Goal: Navigation & Orientation: Find specific page/section

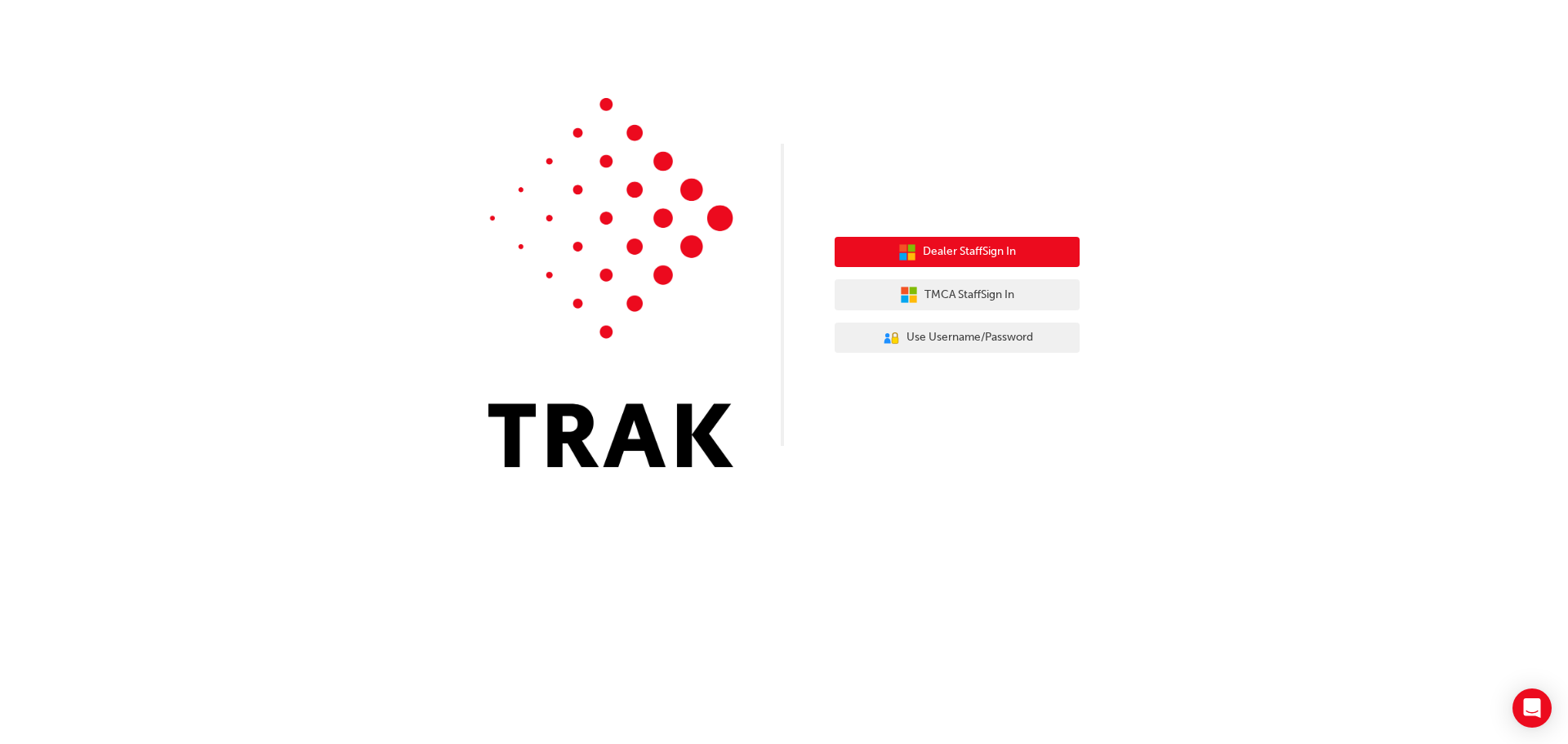
click at [932, 257] on span "Dealer Staff Sign In" at bounding box center [969, 252] width 93 height 19
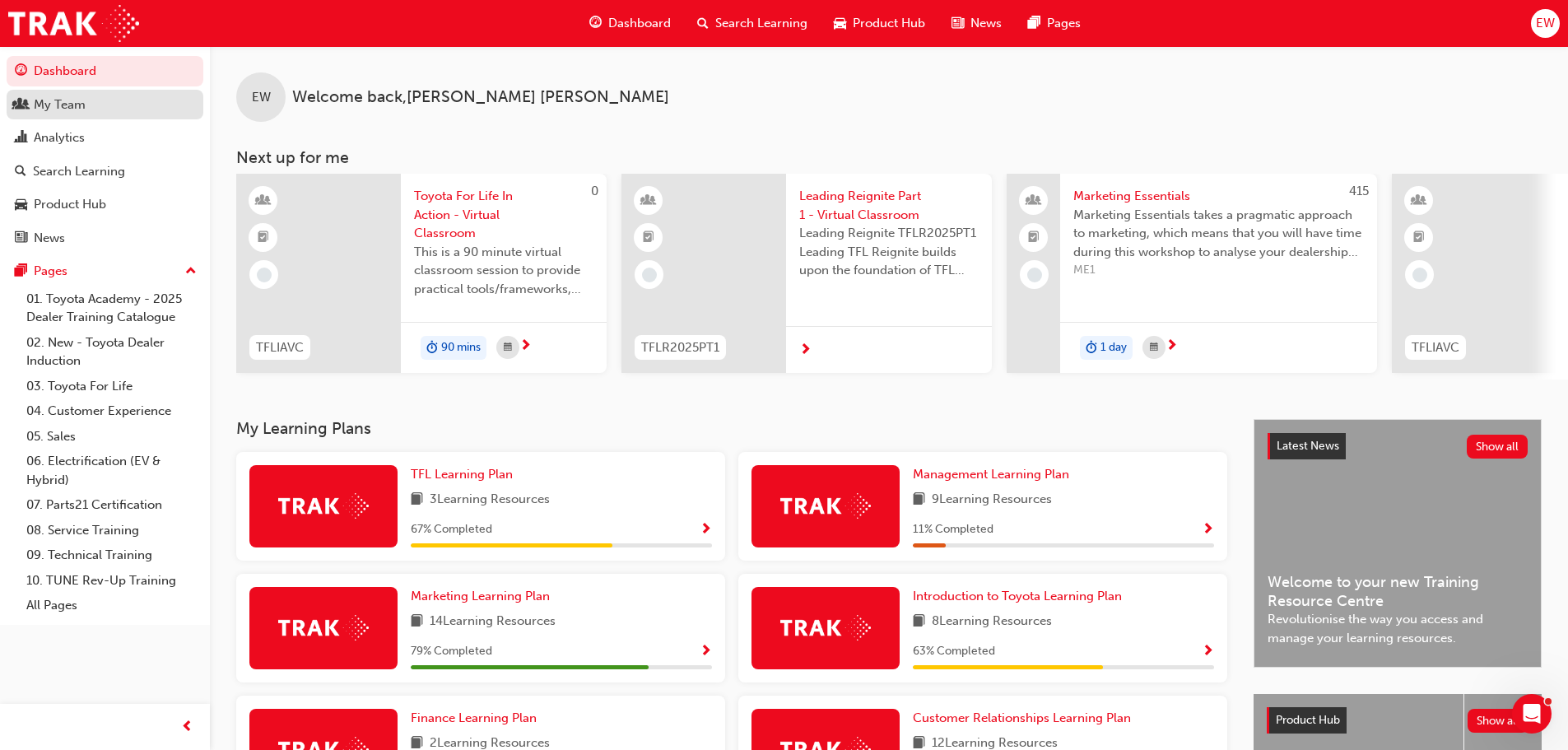
click at [61, 96] on div "My Team" at bounding box center [59, 104] width 52 height 19
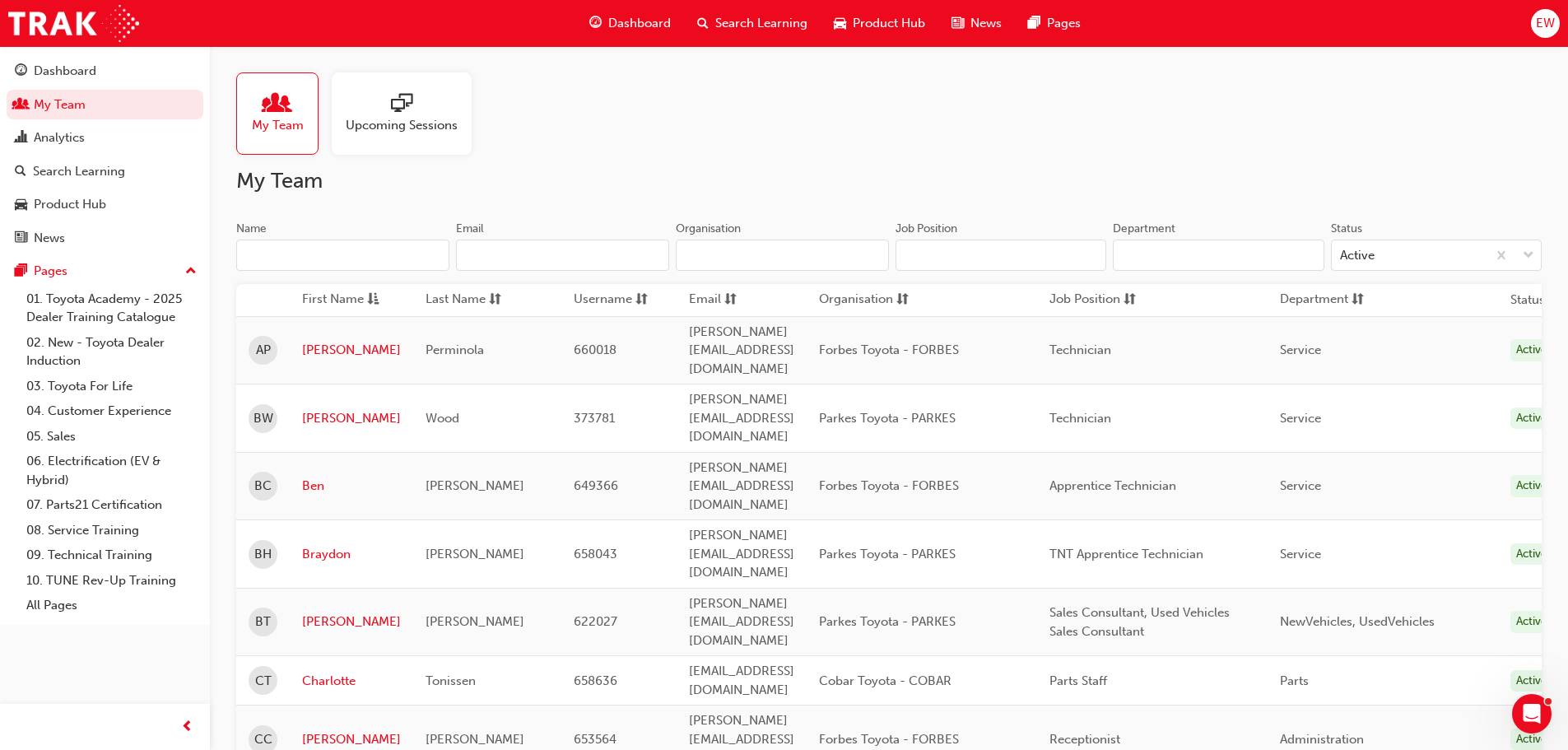
click at [384, 134] on div "Upcoming Sessions" at bounding box center [402, 113] width 140 height 83
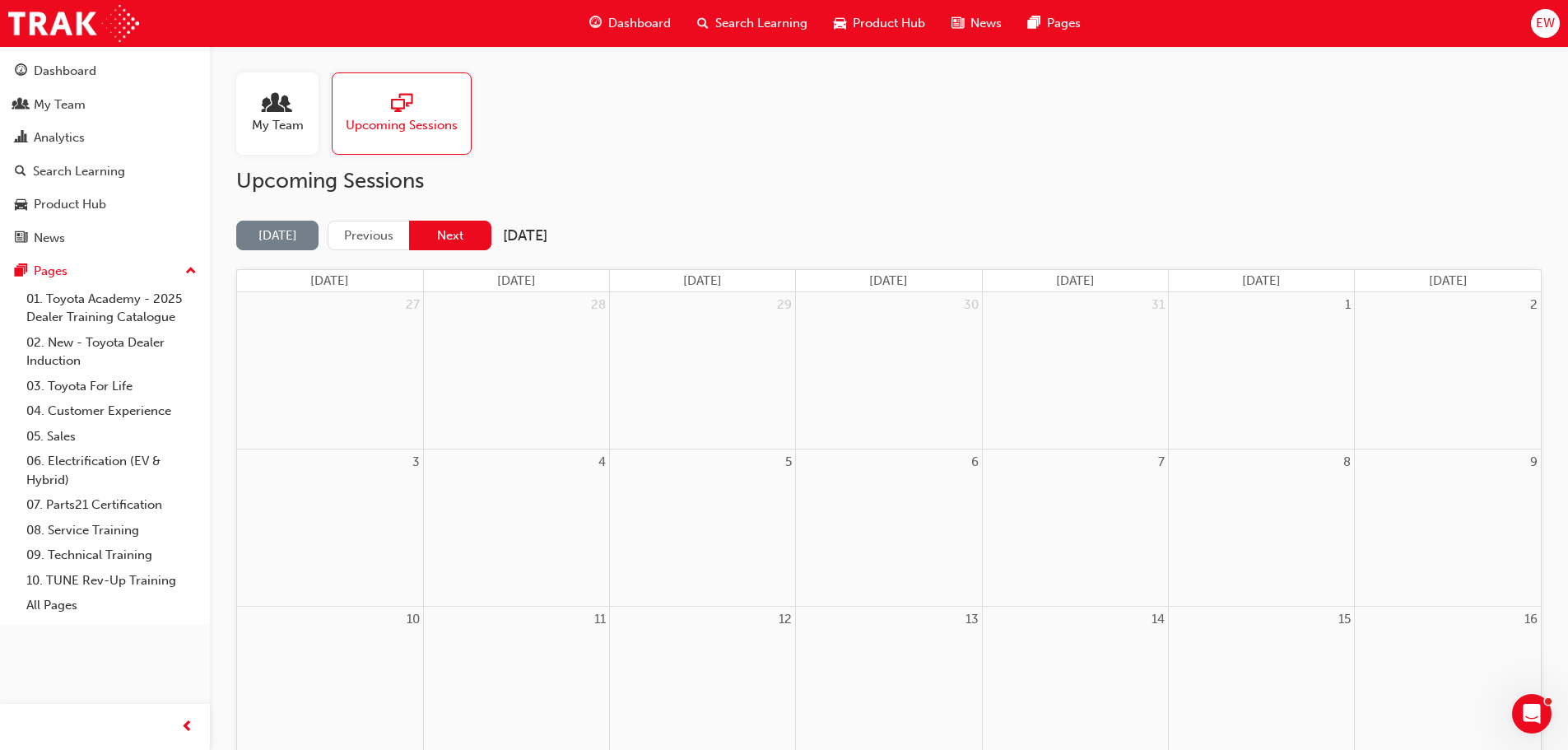
click at [435, 227] on button "Next" at bounding box center [450, 235] width 83 height 31
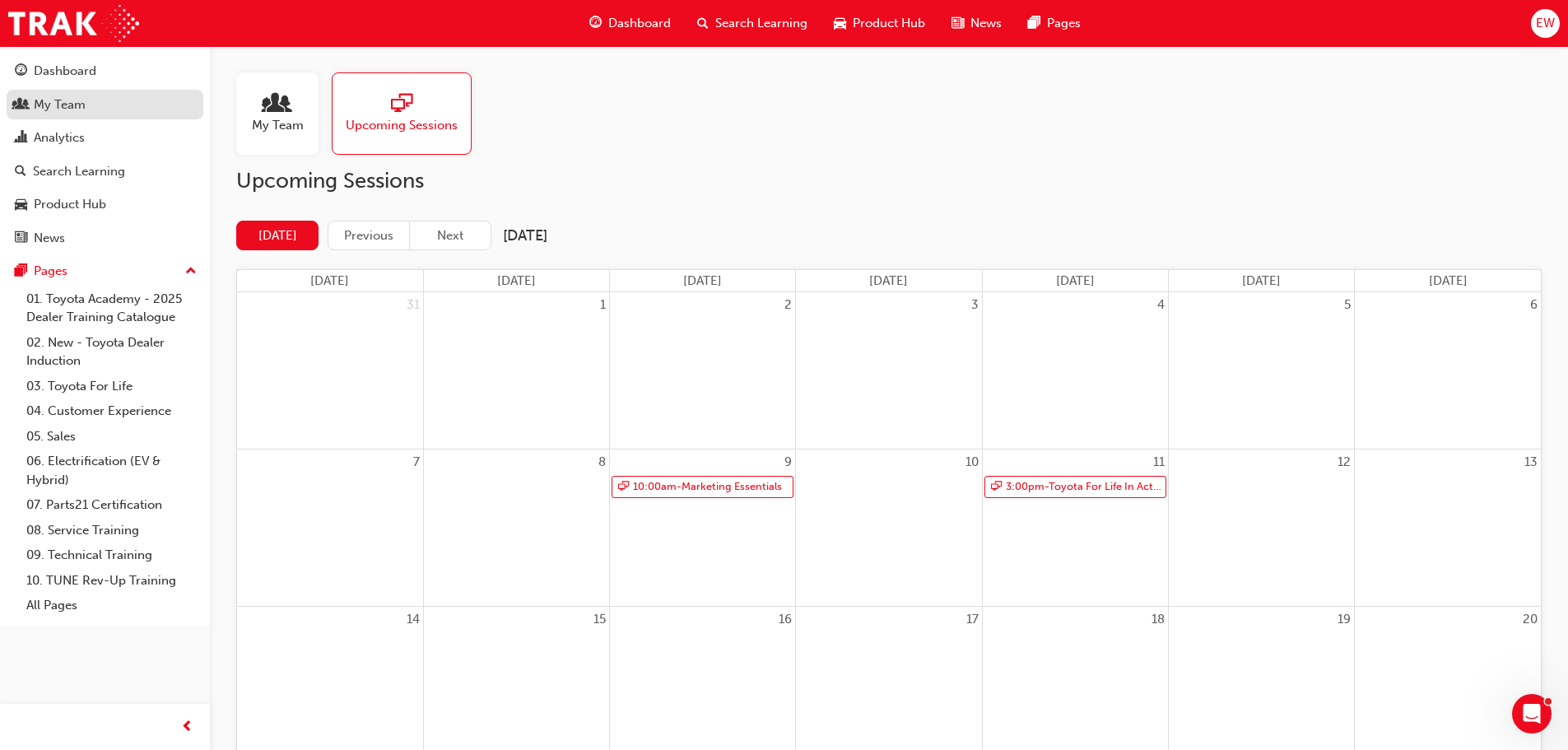
click at [51, 108] on div "My Team" at bounding box center [59, 104] width 52 height 19
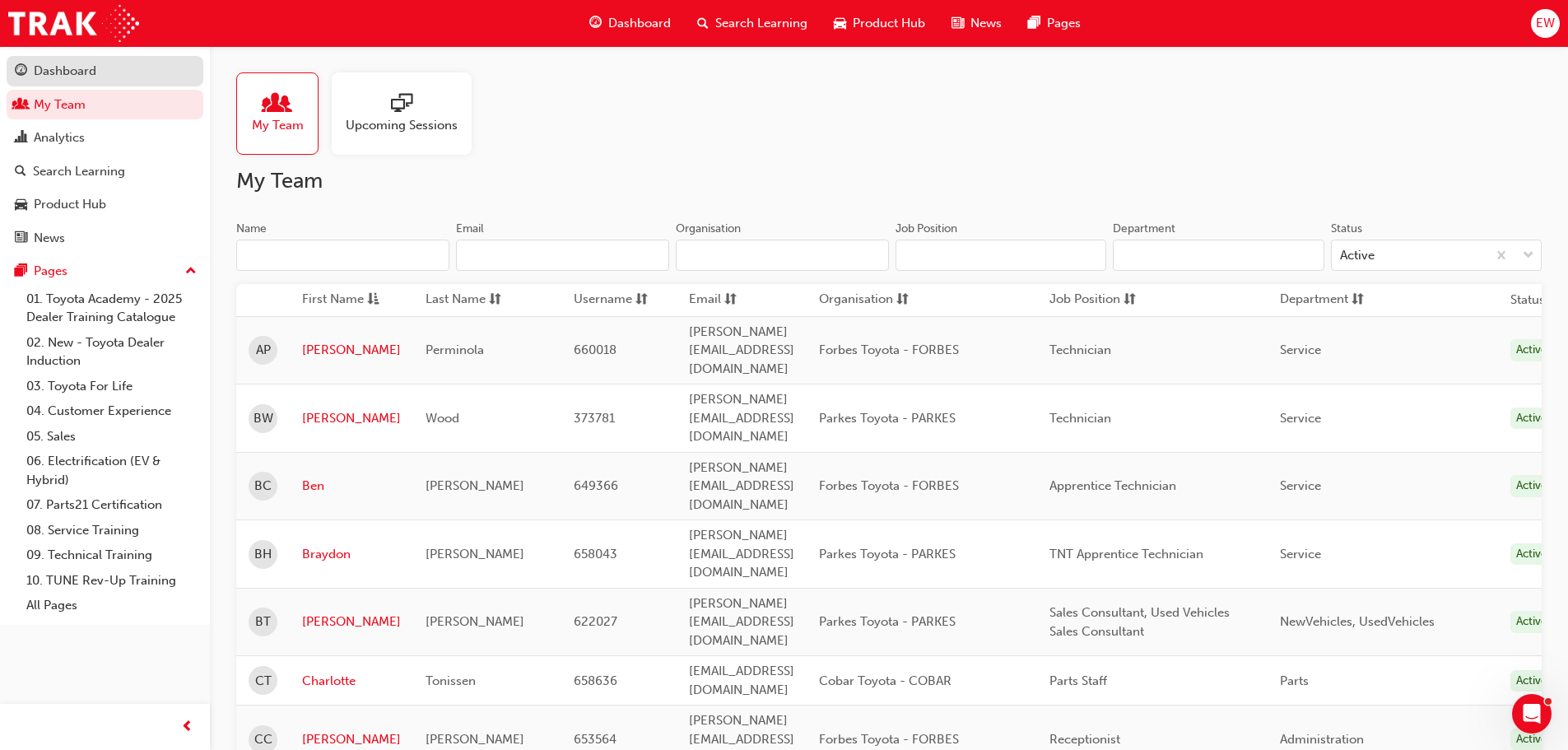
click at [51, 71] on div "Dashboard" at bounding box center [64, 71] width 63 height 19
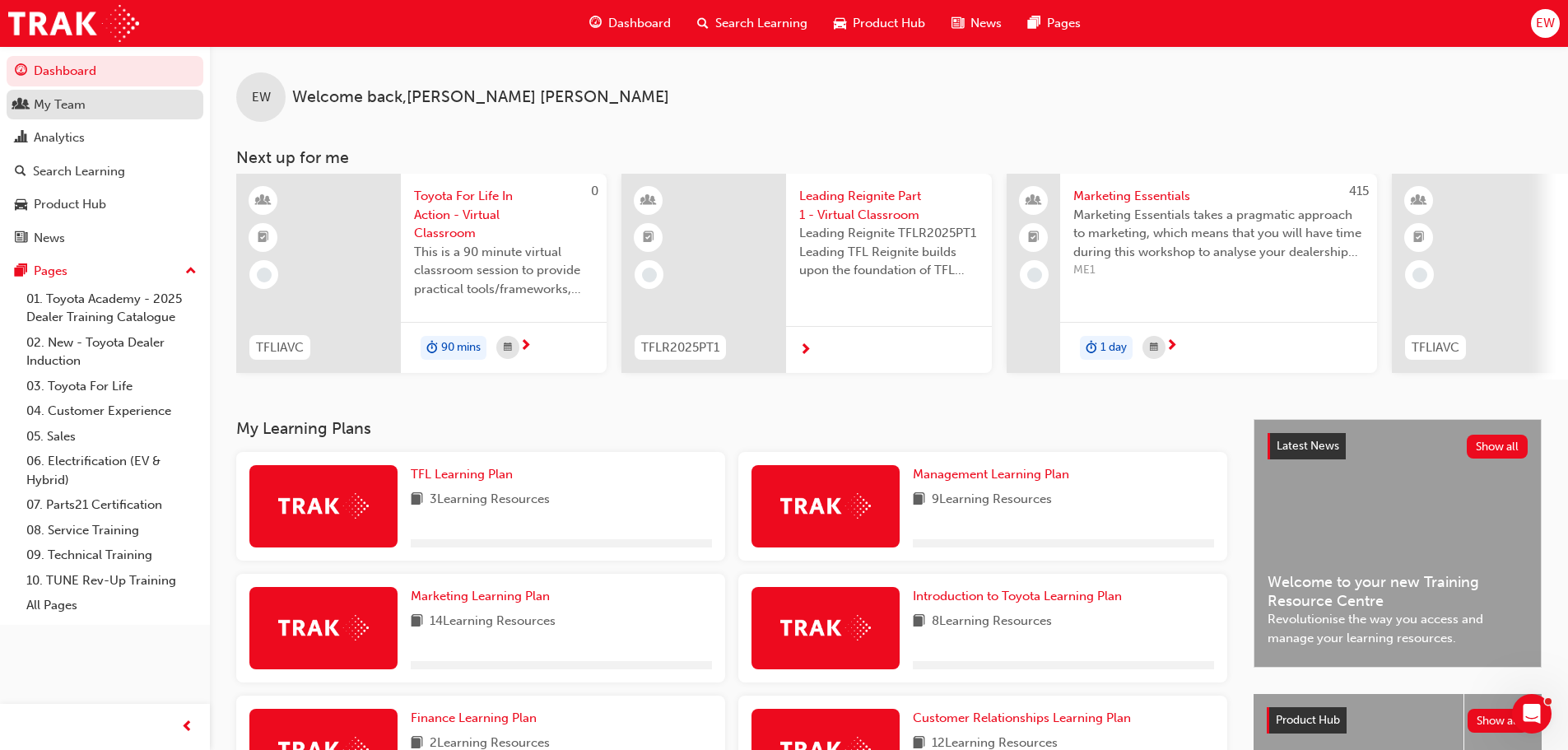
click at [53, 103] on div "My Team" at bounding box center [59, 104] width 52 height 19
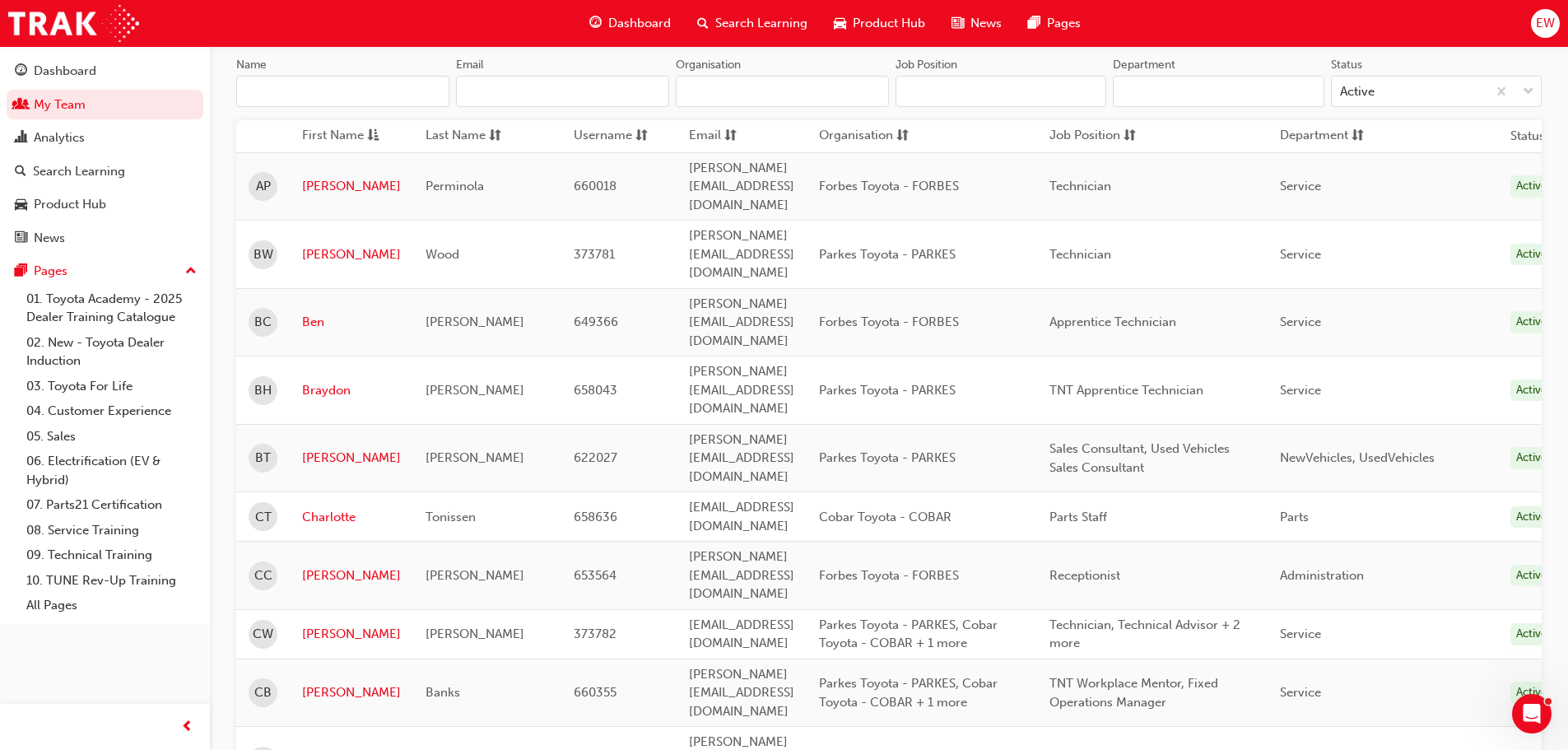
scroll to position [164, 0]
click at [308, 682] on link "[PERSON_NAME]" at bounding box center [351, 692] width 98 height 19
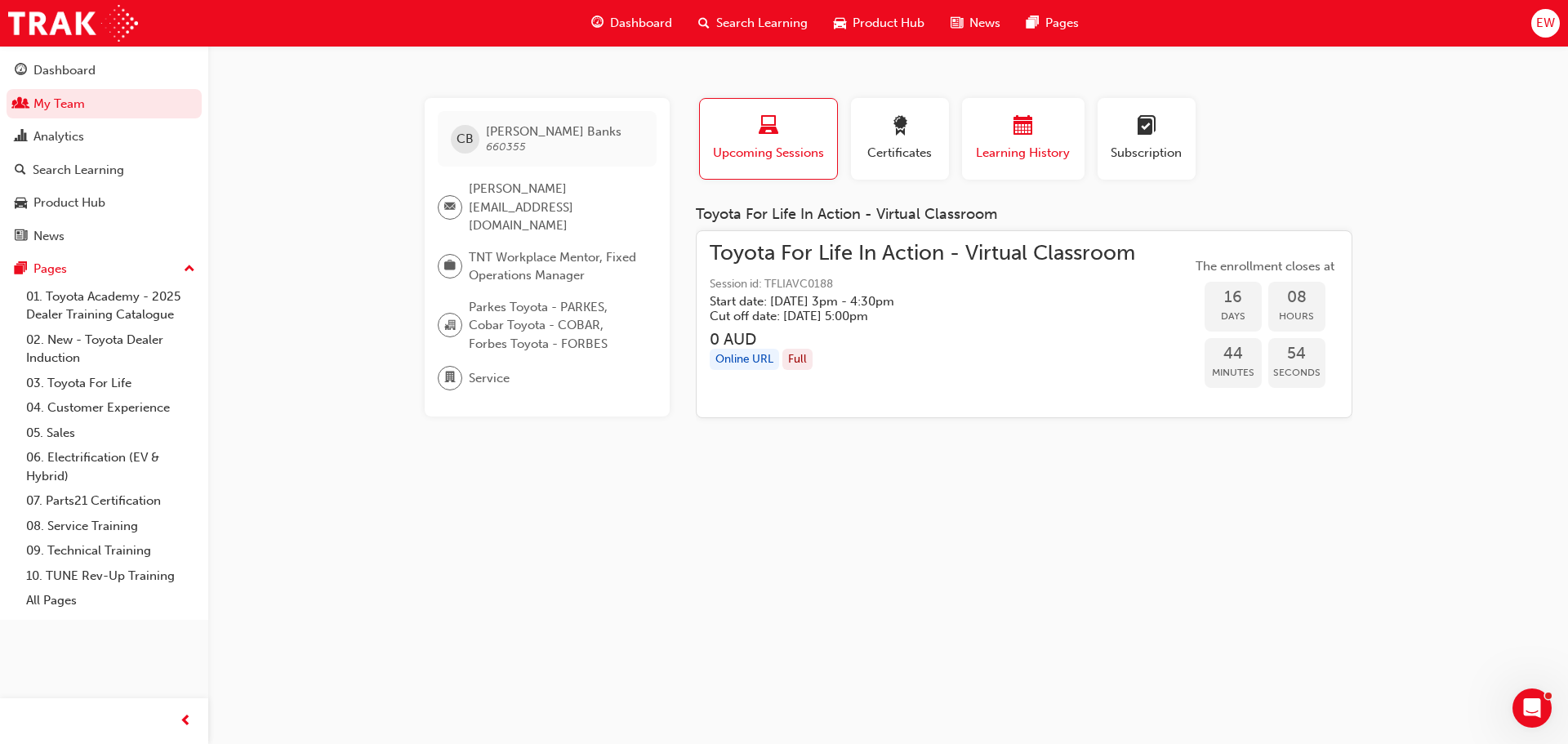
click at [1009, 135] on div "button" at bounding box center [1023, 128] width 98 height 26
